Goal: Use online tool/utility

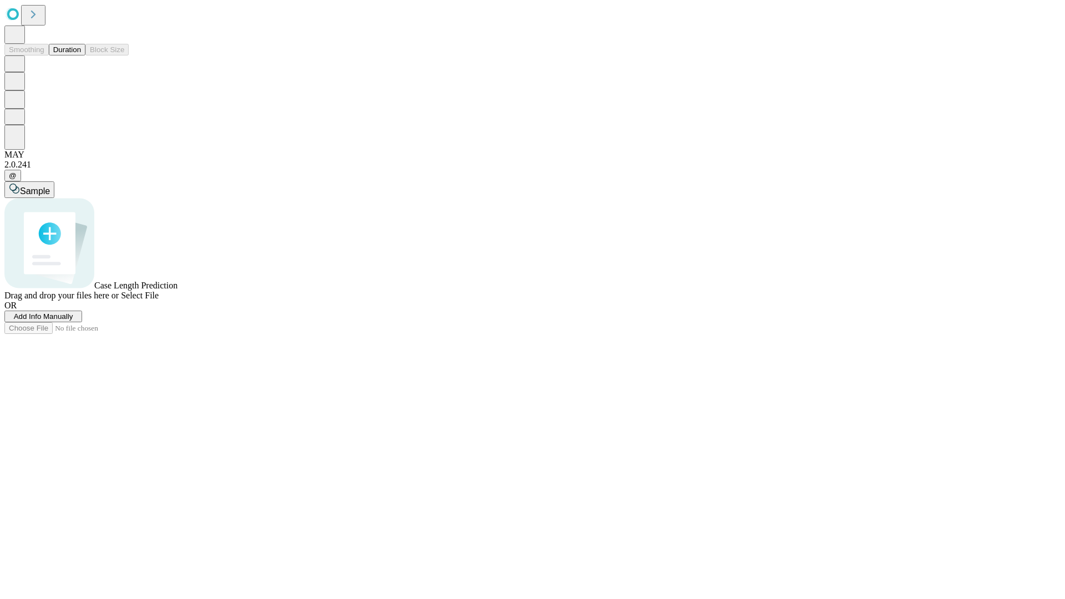
click at [81, 55] on button "Duration" at bounding box center [67, 50] width 37 height 12
click at [50, 186] on span "Sample" at bounding box center [35, 190] width 30 height 9
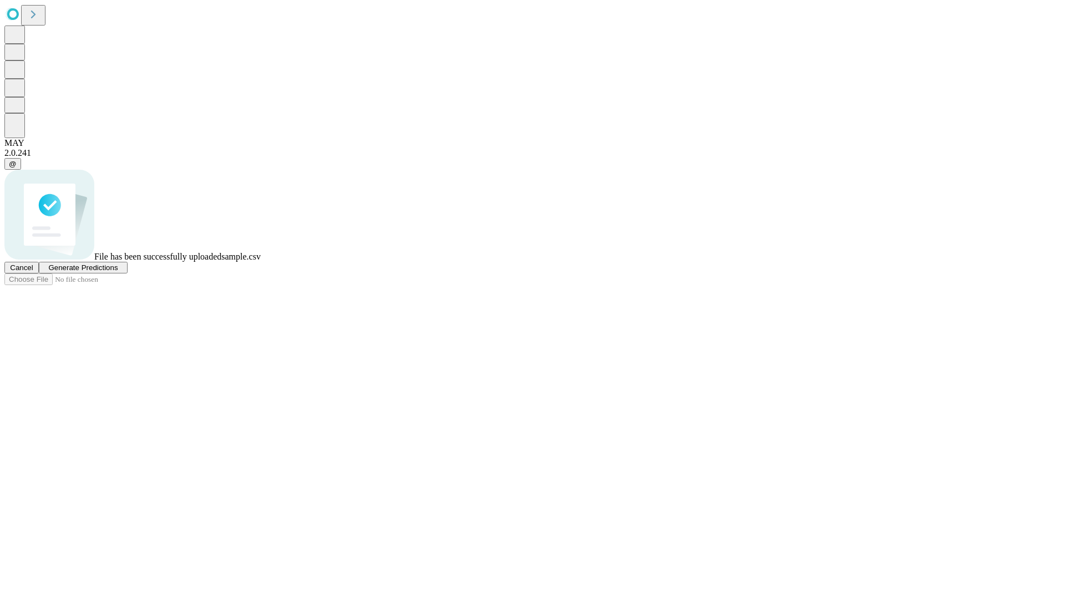
click at [118, 272] on span "Generate Predictions" at bounding box center [82, 268] width 69 height 8
